Goal: Task Accomplishment & Management: Complete application form

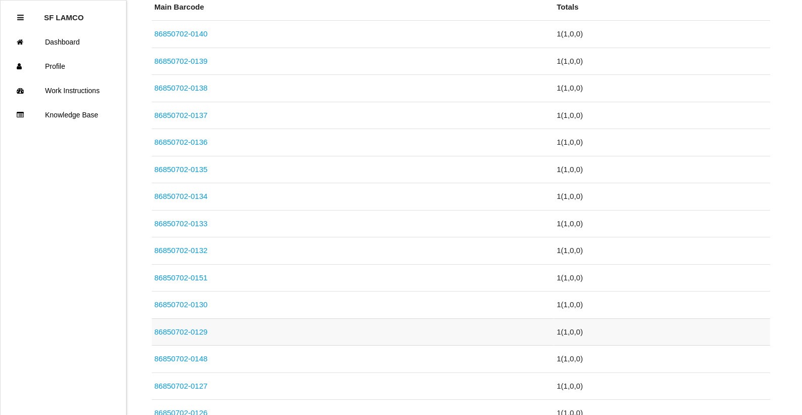
scroll to position [354, 0]
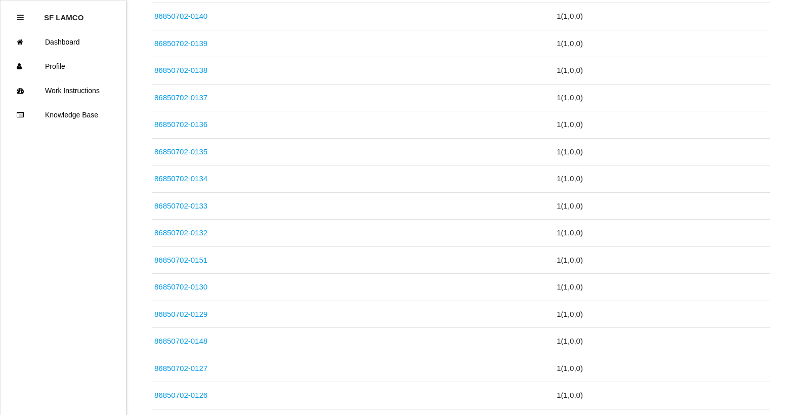
click at [194, 285] on link "86850702-0130" at bounding box center [180, 286] width 53 height 9
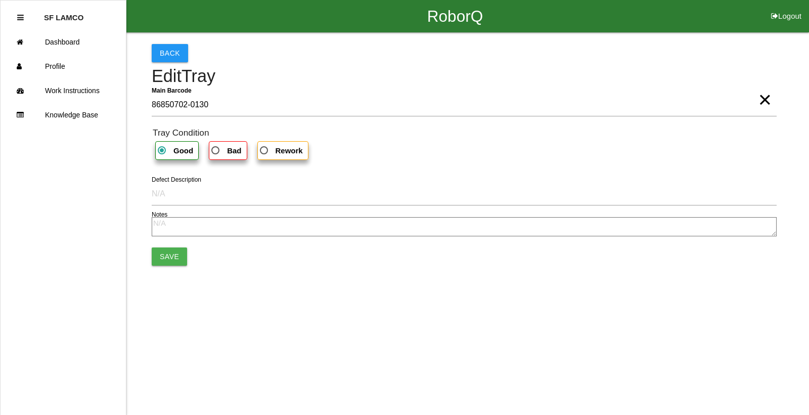
click at [230, 150] on b "Bad" at bounding box center [234, 150] width 14 height 9
click at [216, 150] on input "Bad" at bounding box center [212, 147] width 7 height 7
radio input "true"
click at [162, 256] on button "Save" at bounding box center [169, 256] width 35 height 18
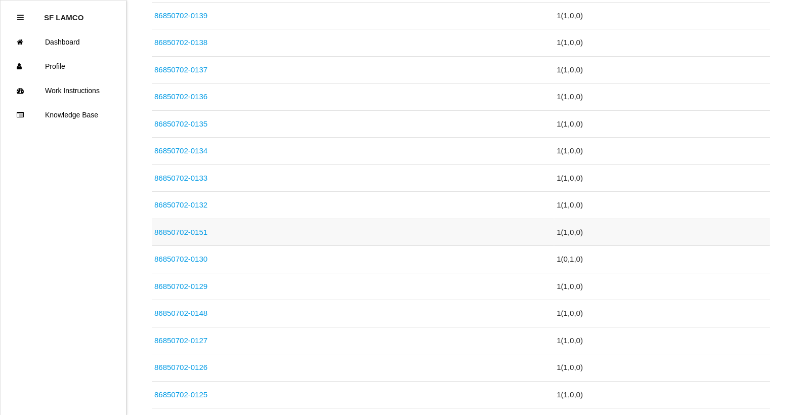
scroll to position [91, 0]
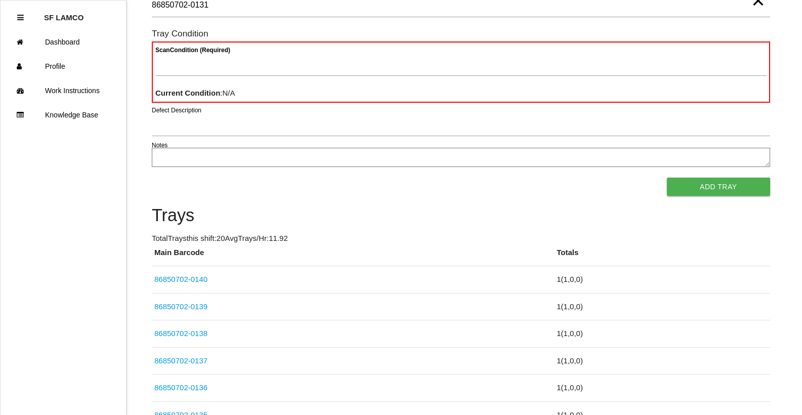
type Barcode "86850702-0131"
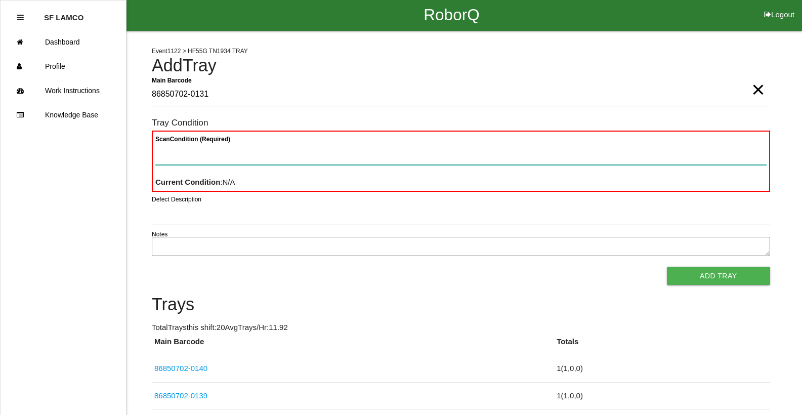
scroll to position [0, 0]
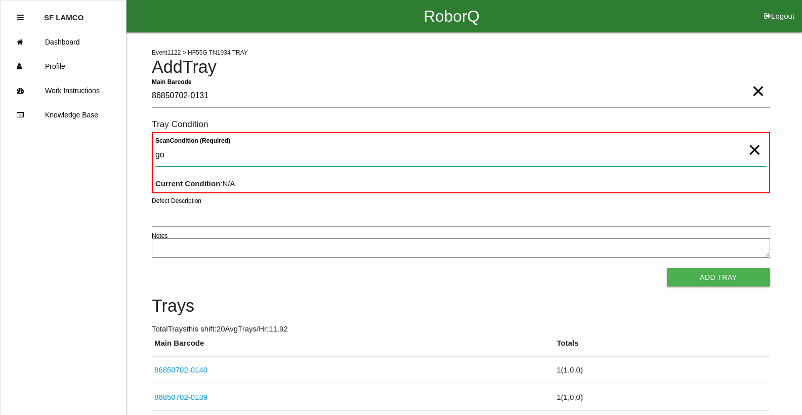
type Condition "goo"
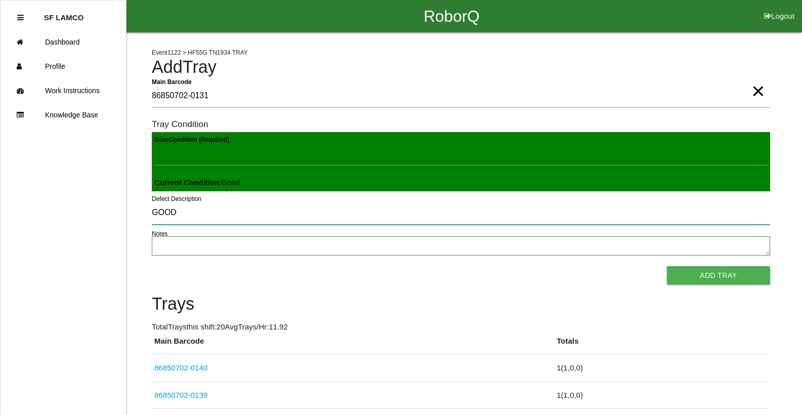
type input "GOOD"
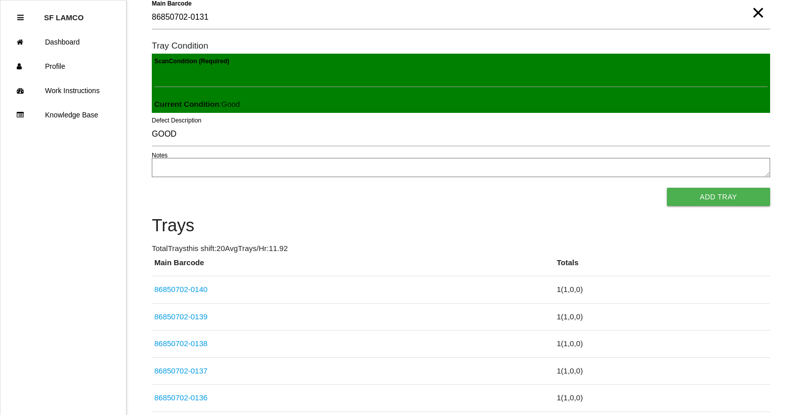
scroll to position [13, 0]
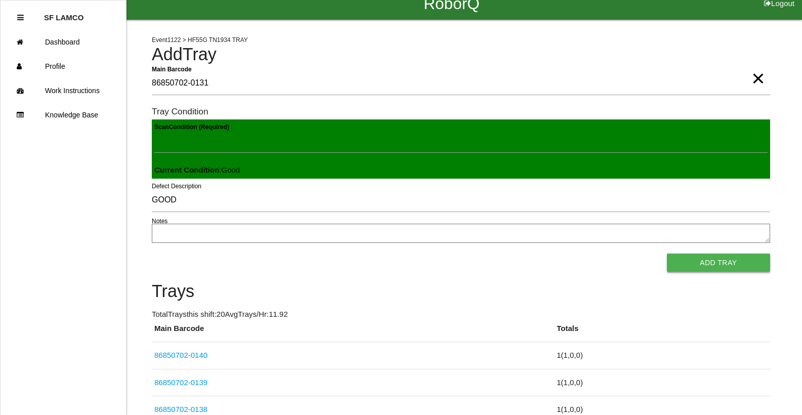
click at [719, 265] on button "Add Tray" at bounding box center [718, 262] width 103 height 18
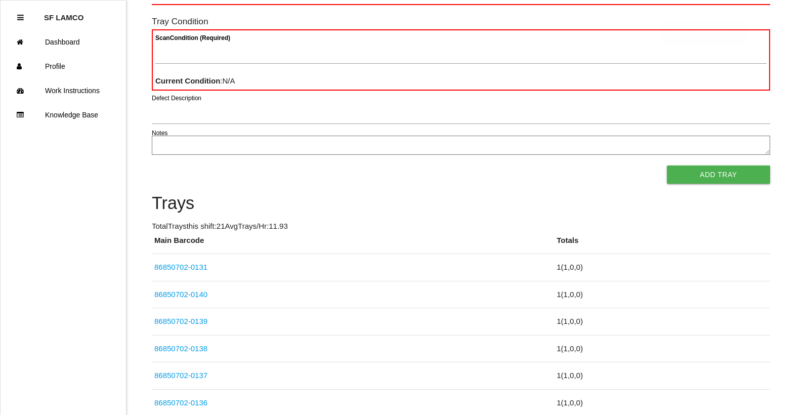
scroll to position [202, 0]
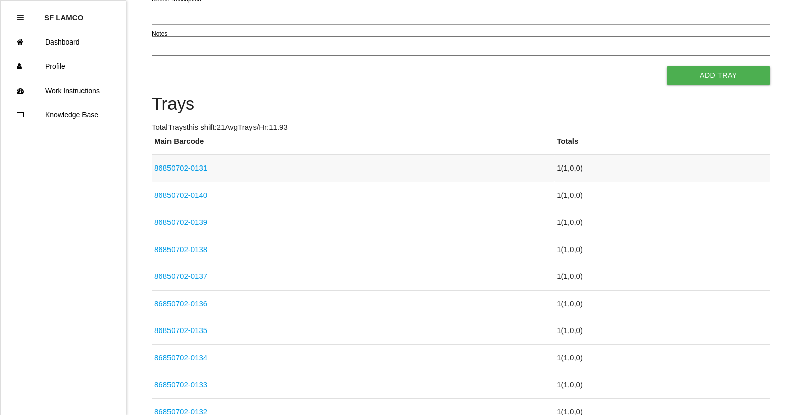
click at [194, 164] on link "86850702-0131" at bounding box center [180, 167] width 53 height 9
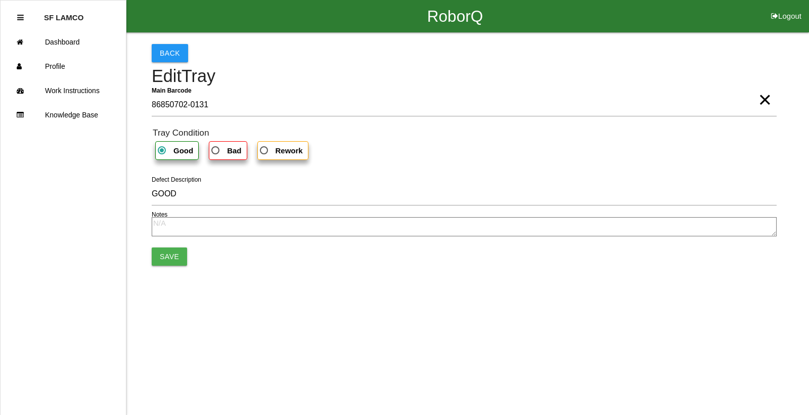
click at [228, 153] on b "Bad" at bounding box center [234, 150] width 14 height 9
click at [216, 151] on input "Bad" at bounding box center [212, 147] width 7 height 7
radio input "true"
click at [176, 253] on button "Save" at bounding box center [169, 256] width 35 height 18
